Goal: Navigation & Orientation: Find specific page/section

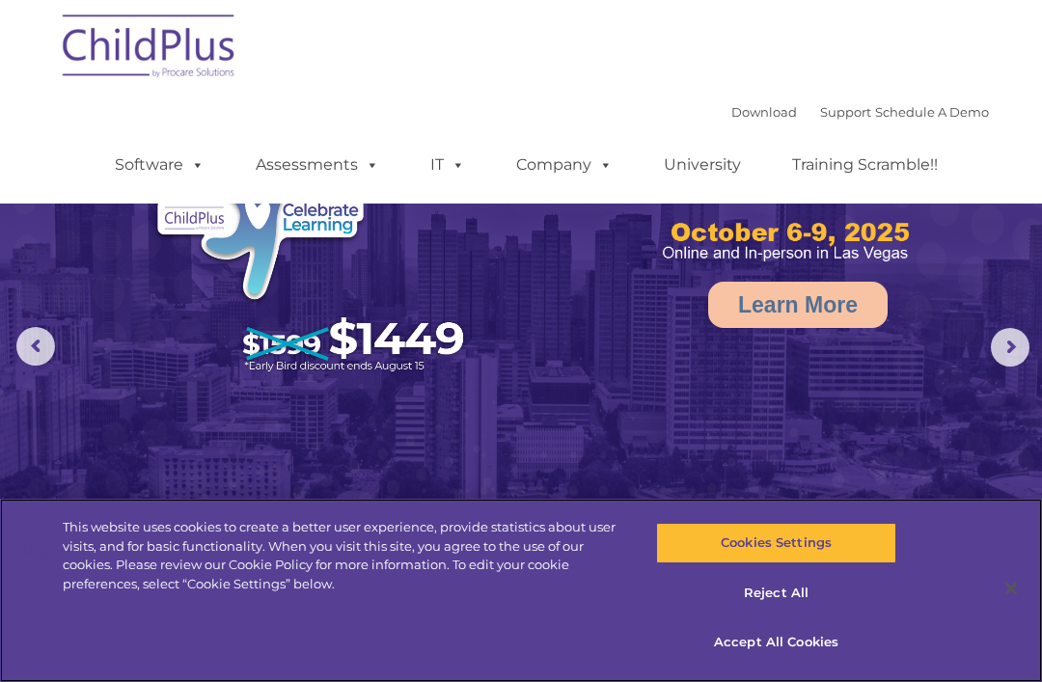
click at [801, 643] on button "Accept All Cookies" at bounding box center [775, 642] width 239 height 41
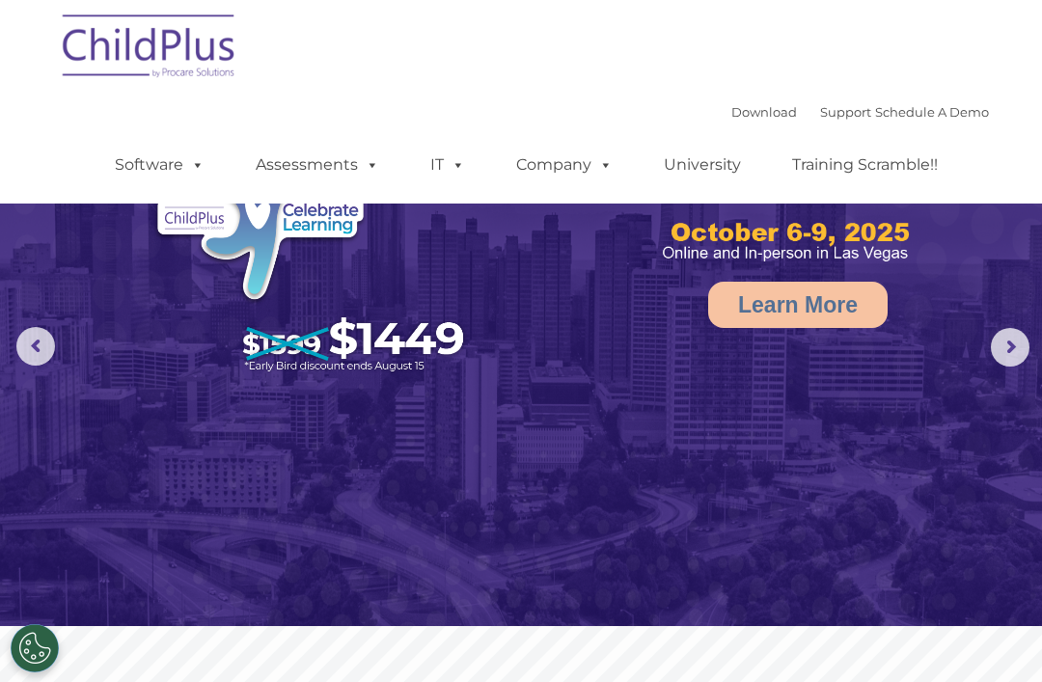
click at [194, 49] on img at bounding box center [149, 49] width 193 height 96
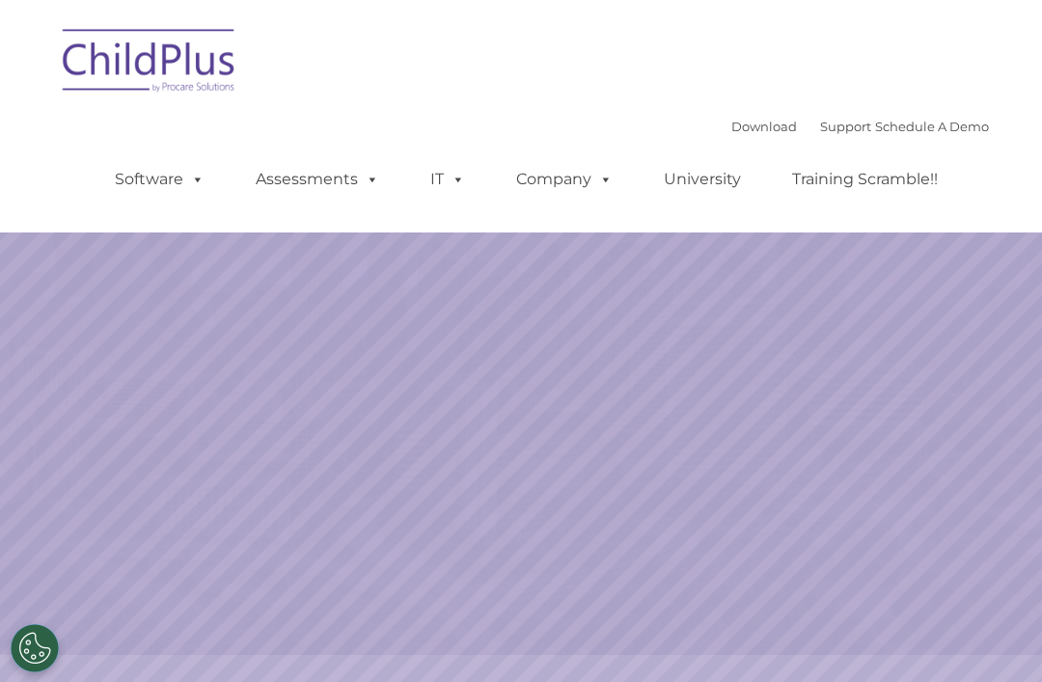
scroll to position [20, 0]
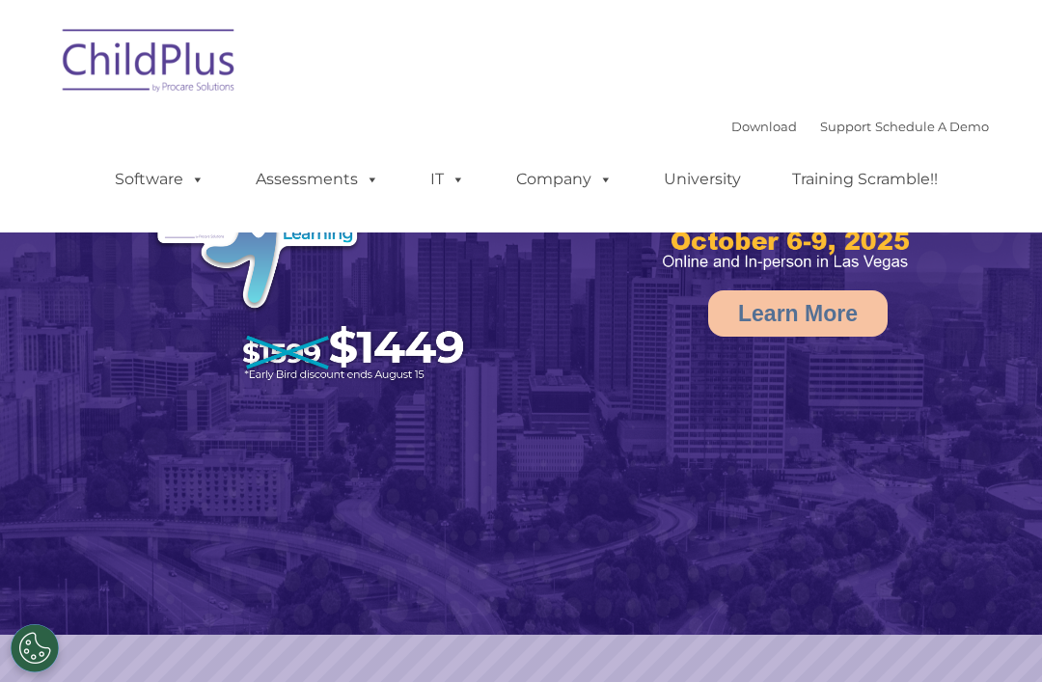
select select "MEDIUM"
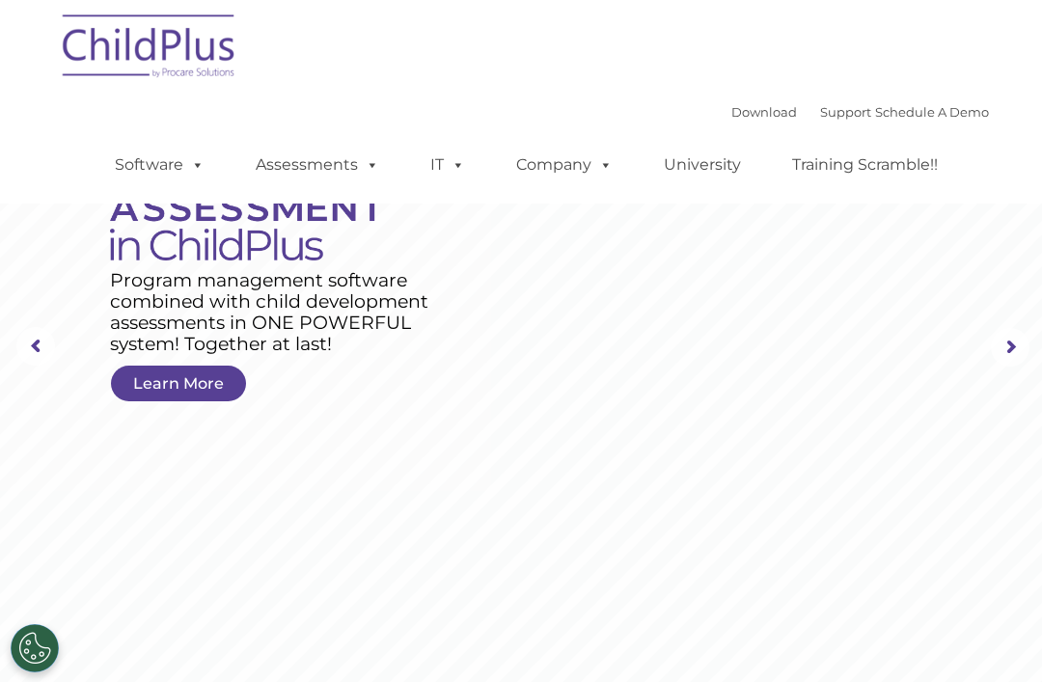
click at [117, 53] on img at bounding box center [149, 49] width 193 height 96
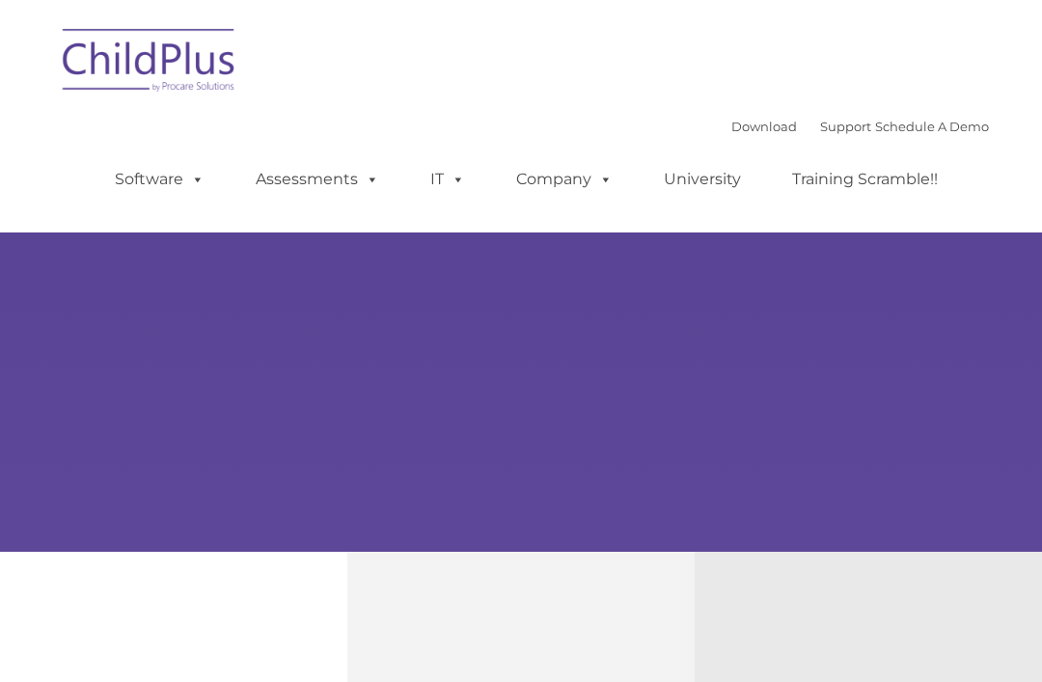
scroll to position [103, 0]
type input ""
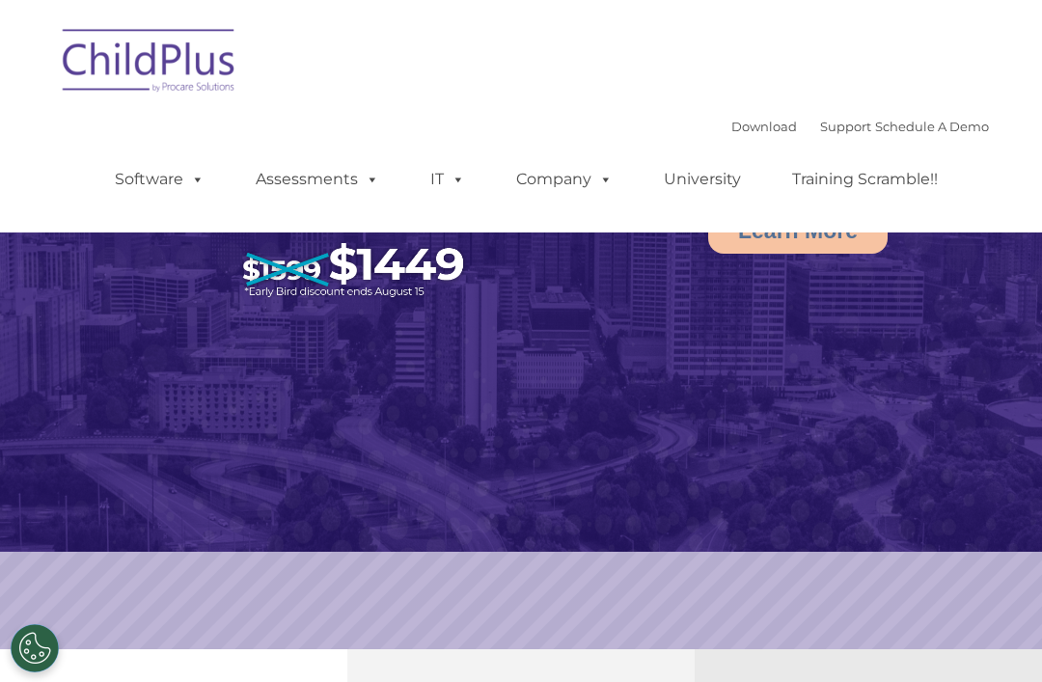
select select "MEDIUM"
click at [574, 185] on link "Company" at bounding box center [564, 179] width 135 height 39
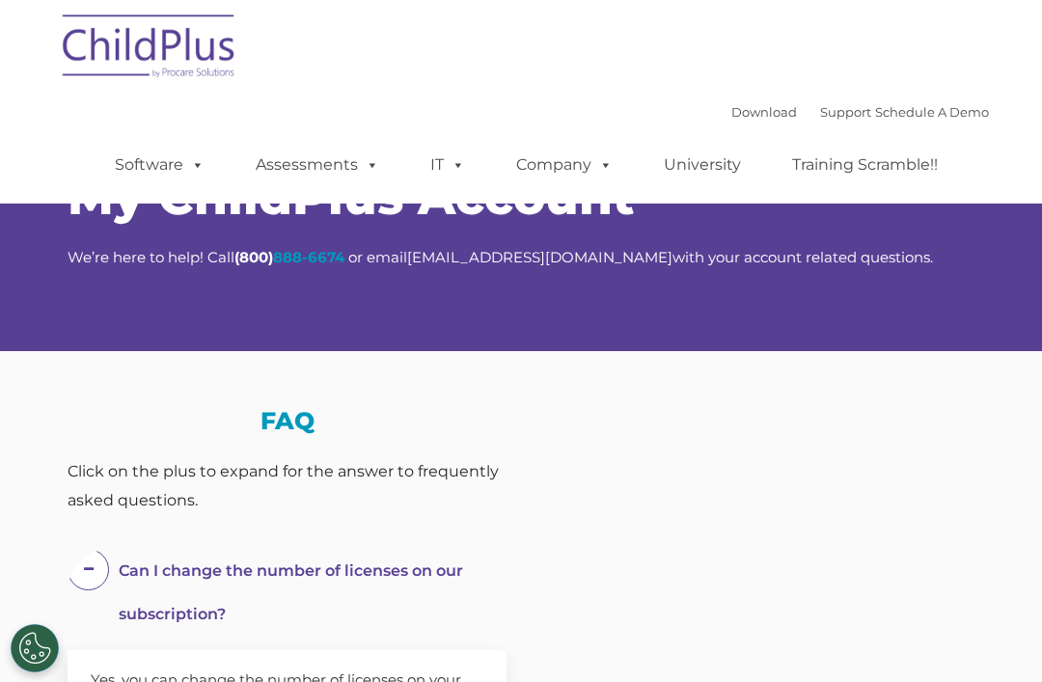
select select "MEDIUM"
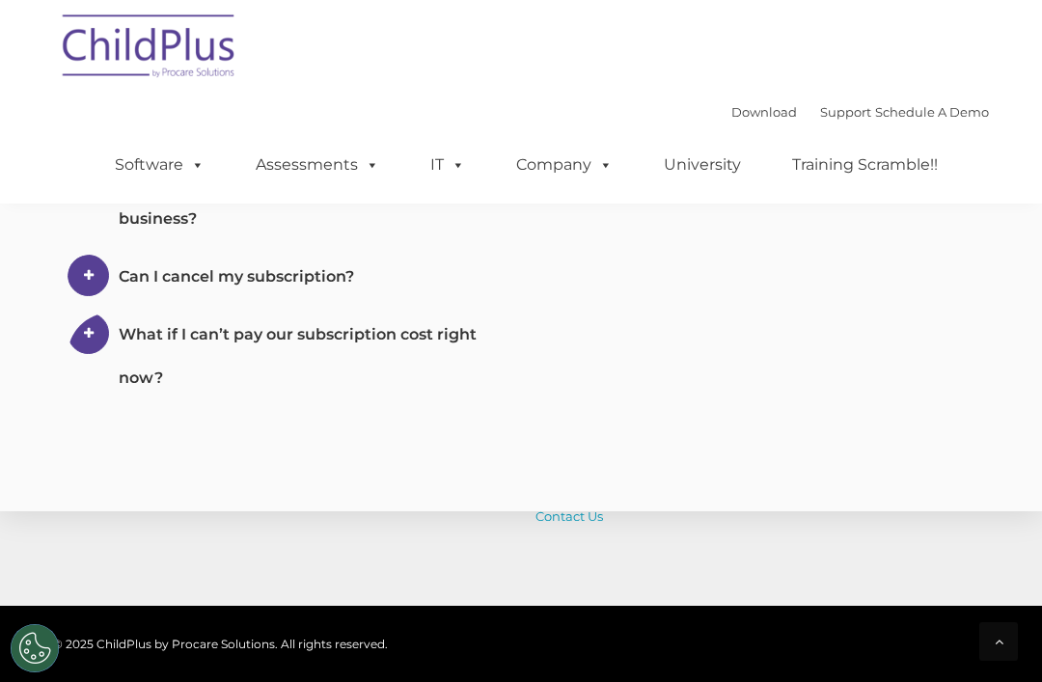
scroll to position [1421, 0]
